Goal: Find specific page/section: Find specific page/section

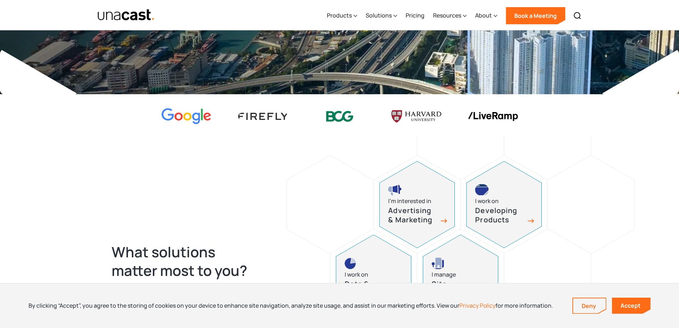
scroll to position [190, 0]
click at [632, 305] on link "Accept" at bounding box center [631, 305] width 39 height 16
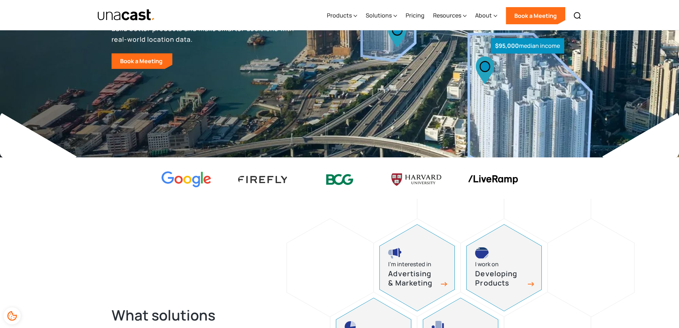
scroll to position [95, 0]
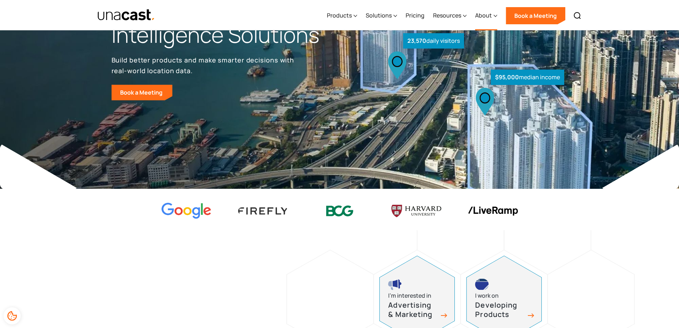
click at [484, 13] on div "About" at bounding box center [483, 15] width 17 height 9
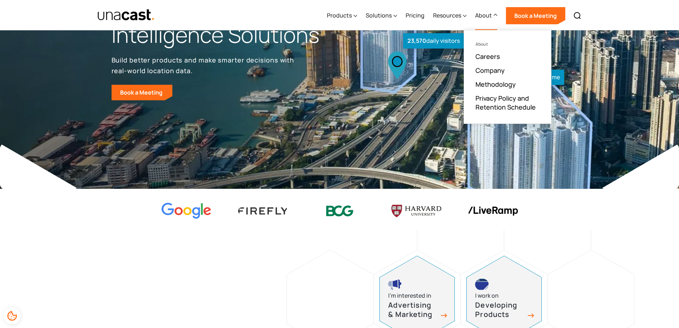
click at [487, 12] on div "About" at bounding box center [483, 15] width 17 height 9
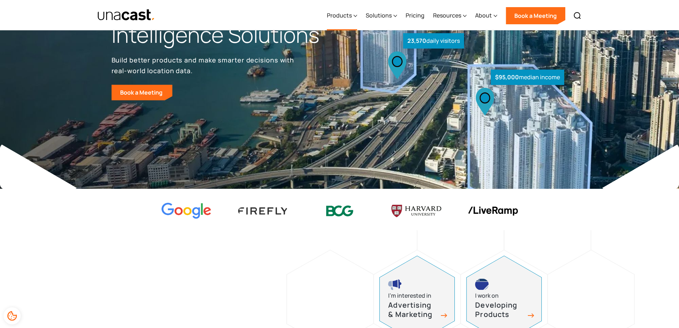
click at [352, 16] on div "Products" at bounding box center [339, 15] width 25 height 9
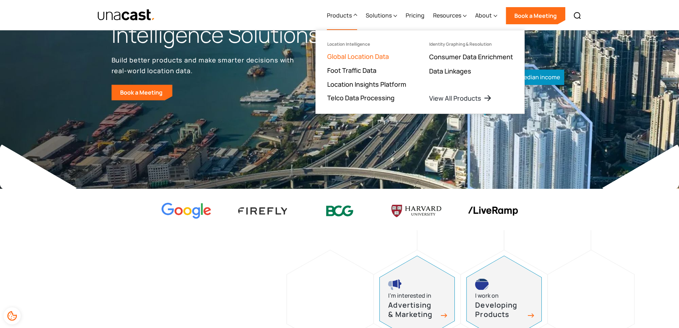
click at [363, 57] on link "Global Location Data" at bounding box center [358, 56] width 62 height 9
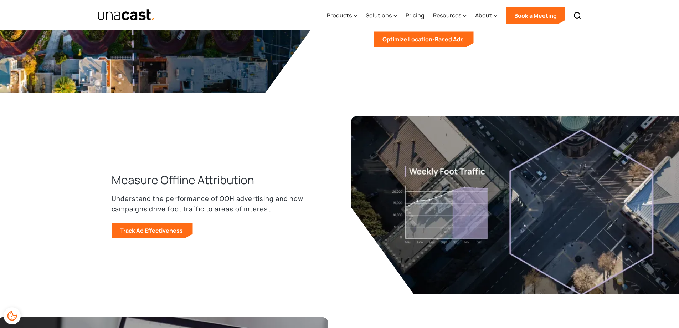
scroll to position [856, 0]
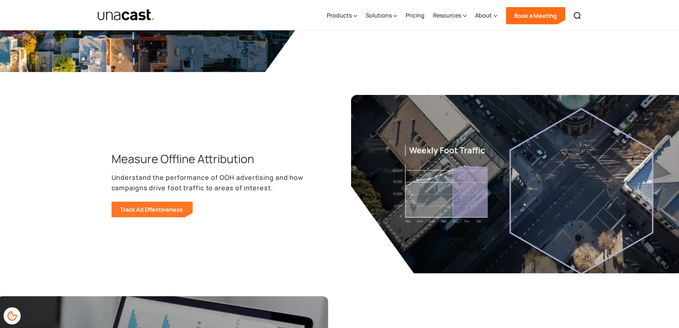
click at [162, 210] on link "Track Ad Effectiveness" at bounding box center [152, 210] width 81 height 16
